Goal: Communication & Community: Answer question/provide support

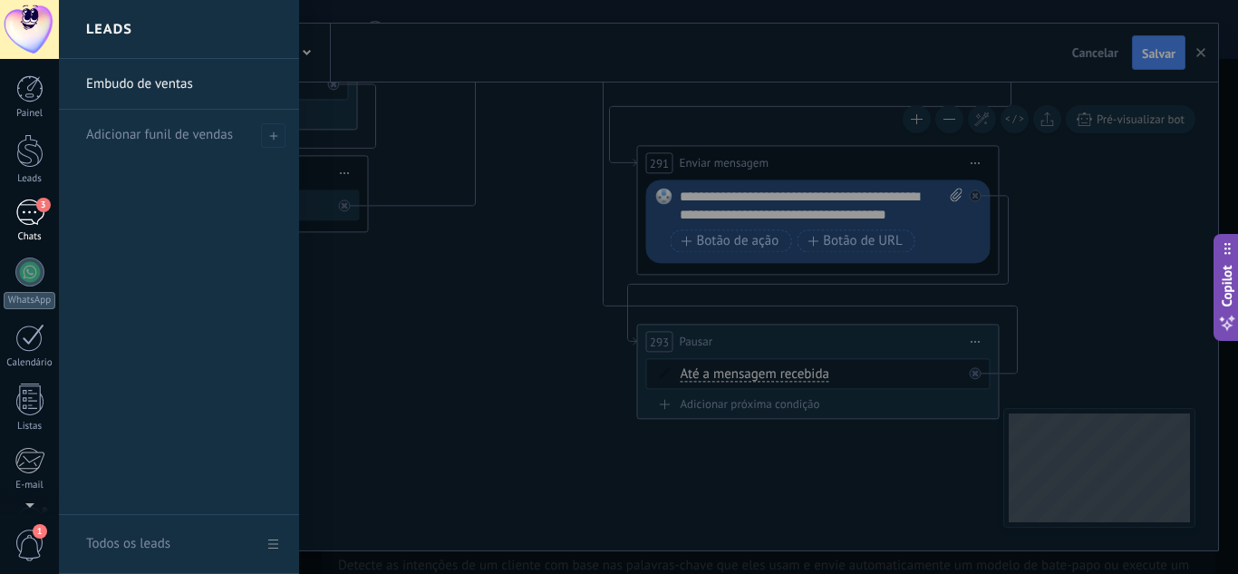
click at [35, 228] on link "3 Chats" at bounding box center [29, 221] width 59 height 44
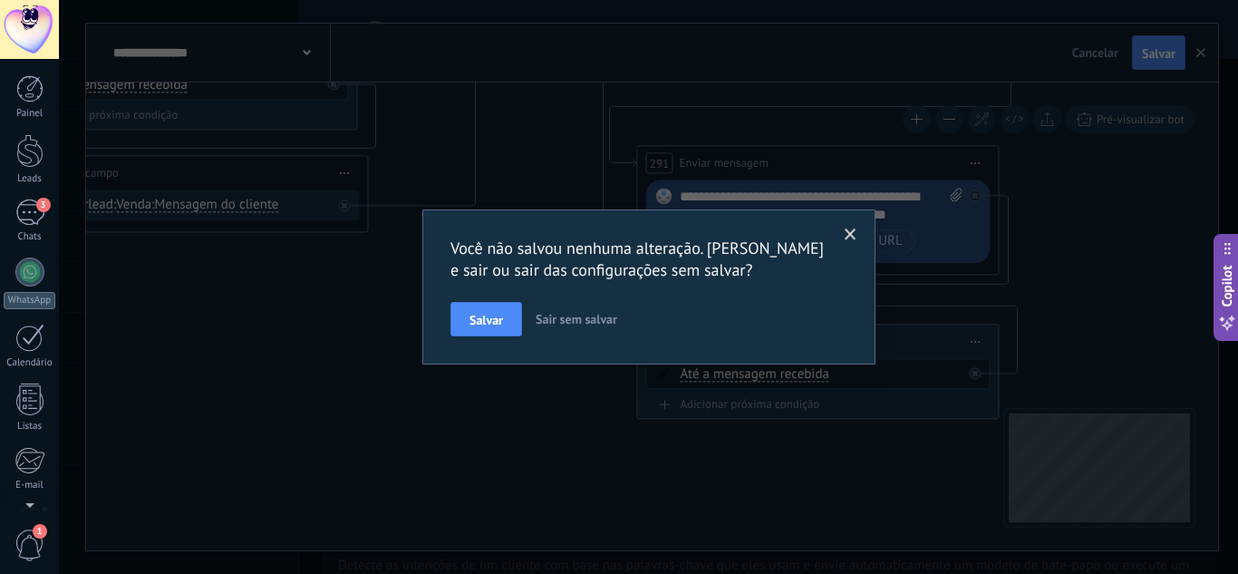
scroll to position [180, 0]
click at [557, 315] on span "Sair sem salvar" at bounding box center [577, 319] width 82 height 16
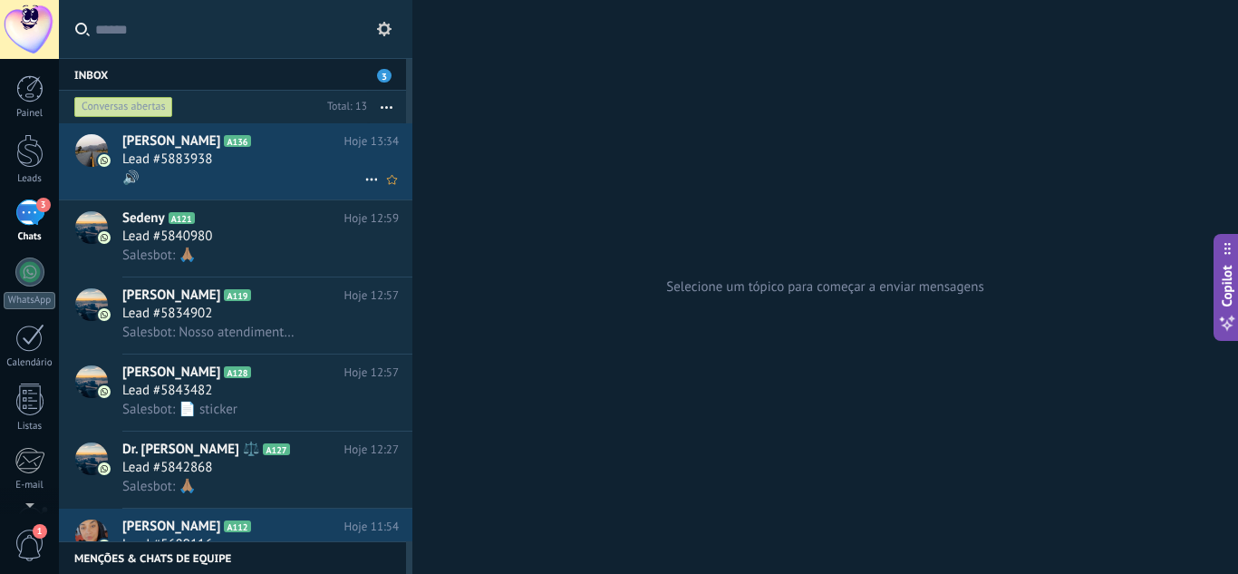
click at [149, 168] on span "Lead #5883938" at bounding box center [167, 159] width 90 height 18
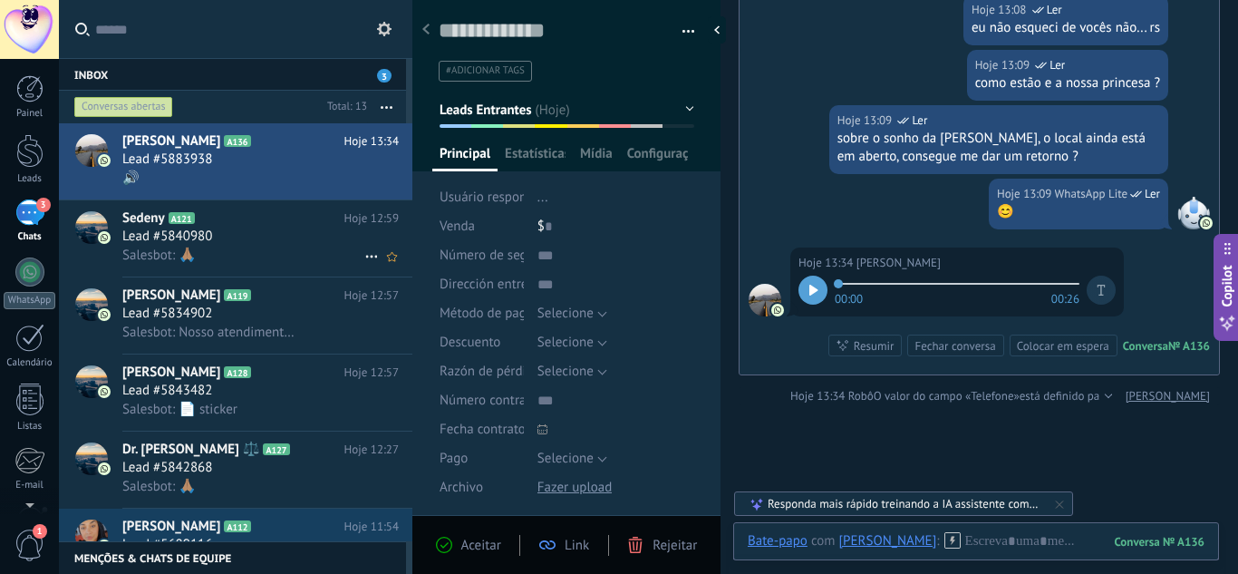
scroll to position [363, 0]
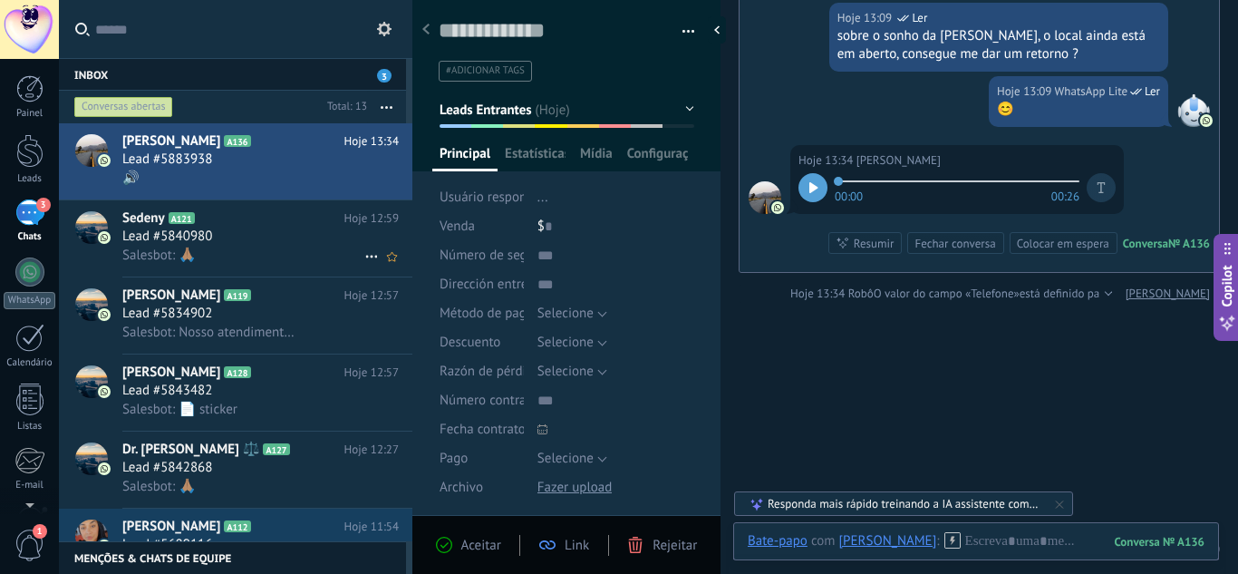
click at [155, 268] on div "Sedeny A121 Hoje 12:59 Lead #5840980 Salesbot: 🙏🏽" at bounding box center [267, 238] width 290 height 76
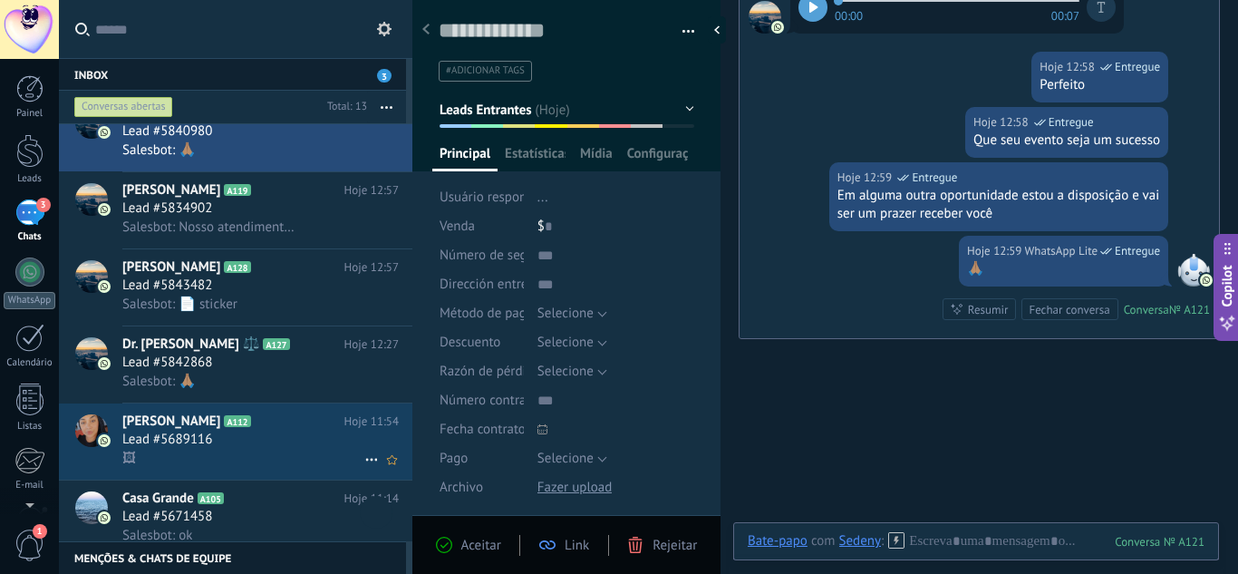
scroll to position [92, 0]
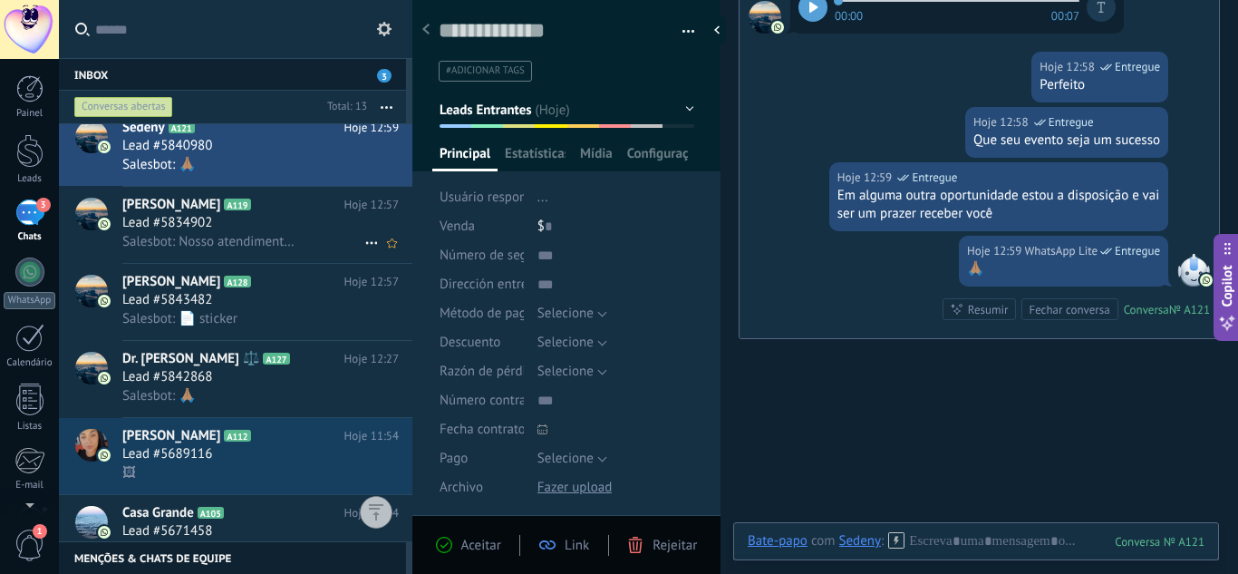
click at [199, 249] on span "Salesbot: Nosso atendimento é de terça à sábado, de 10:00h às 17:00h *Visita co…" at bounding box center [210, 241] width 177 height 17
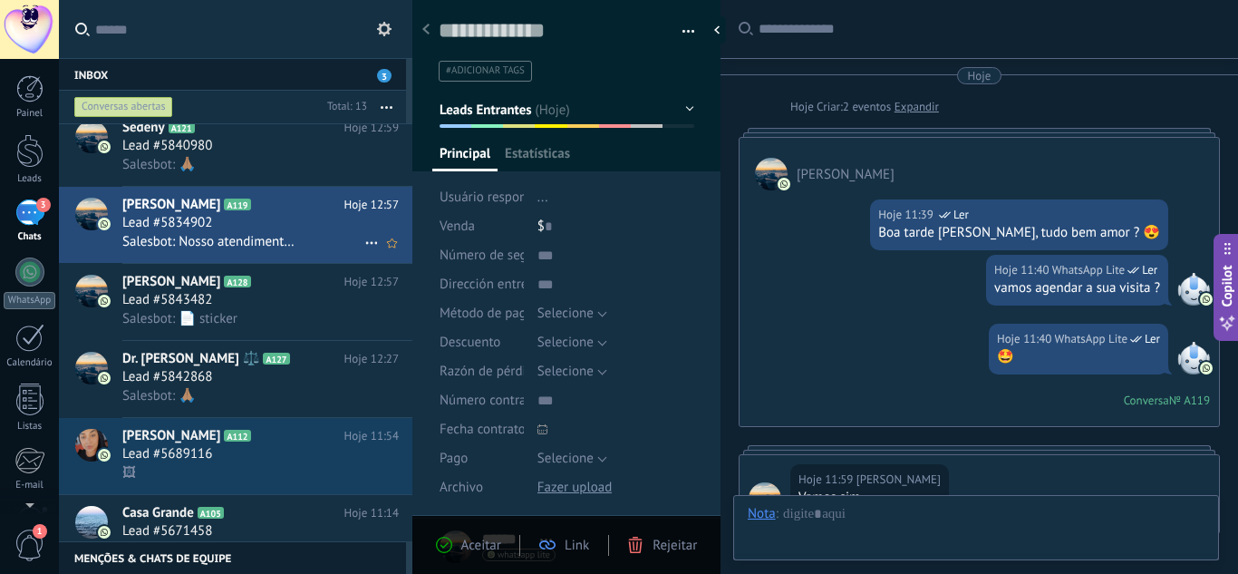
scroll to position [585, 0]
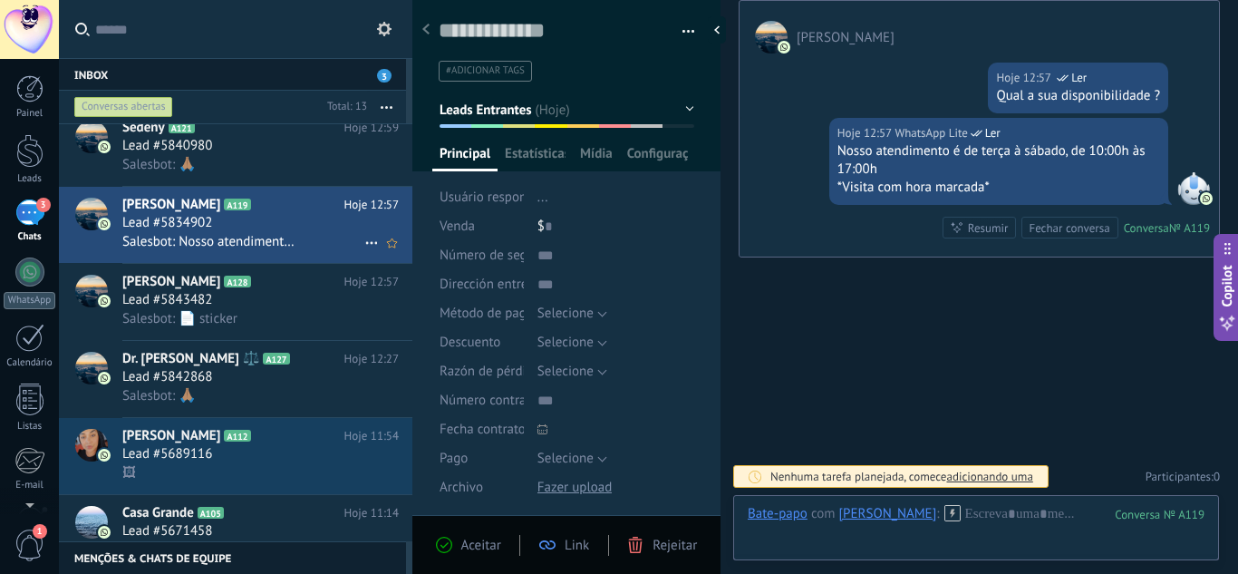
click at [198, 249] on span "Salesbot: Nosso atendimento é de terça à sábado, de 10:00h às 17:00h *Visita co…" at bounding box center [210, 241] width 177 height 17
click at [230, 317] on span "Salesbot: 📄 sticker" at bounding box center [179, 318] width 115 height 17
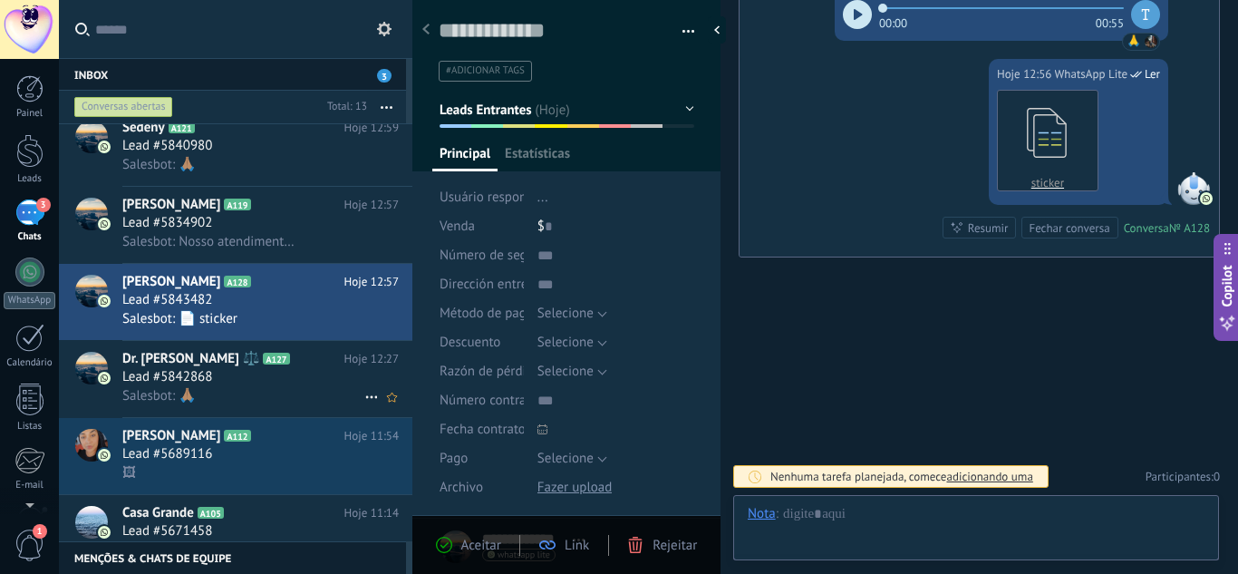
scroll to position [27, 0]
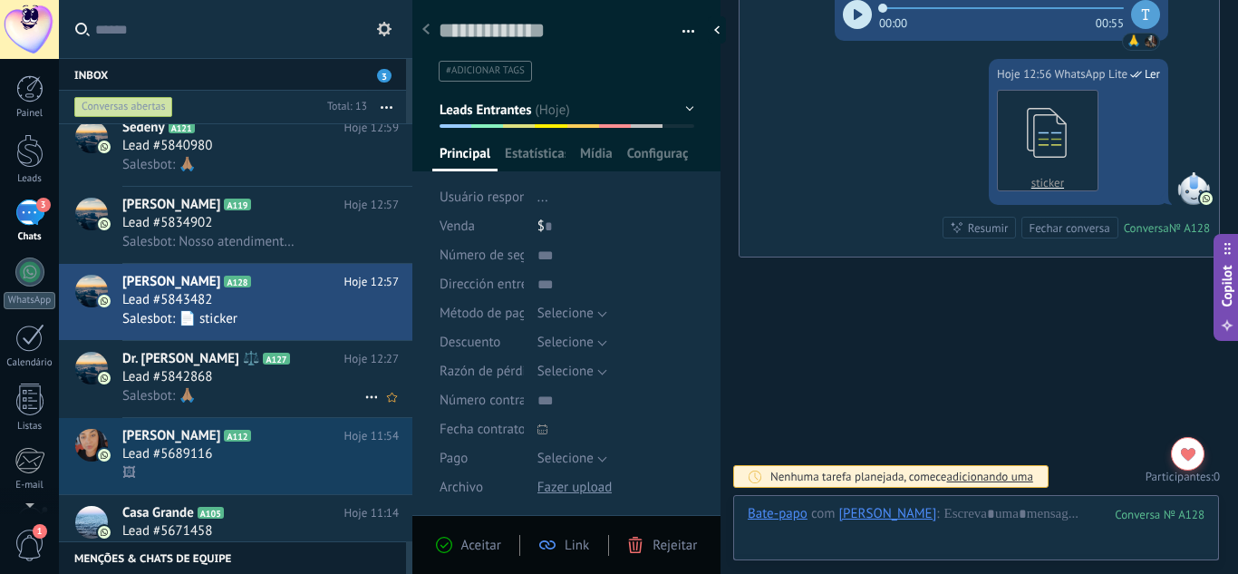
click at [264, 368] on div "Lead #5842868" at bounding box center [260, 377] width 276 height 18
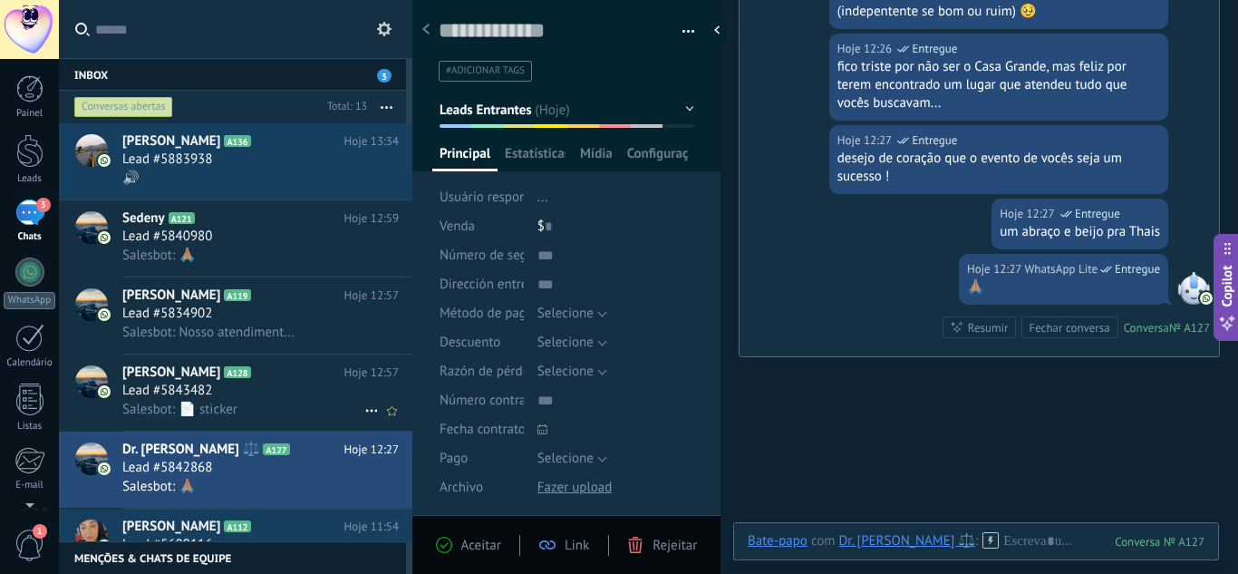
type textarea "**********"
